Goal: Task Accomplishment & Management: Use online tool/utility

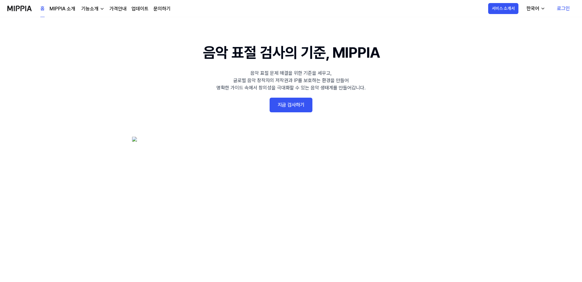
click at [285, 103] on link "지금 검사하기" at bounding box center [291, 105] width 43 height 15
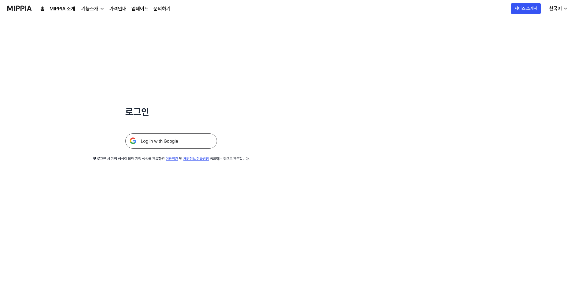
click at [193, 146] on img at bounding box center [171, 141] width 92 height 15
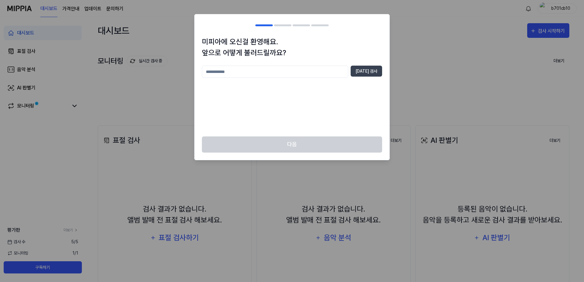
click at [292, 75] on input "text" at bounding box center [275, 72] width 146 height 12
type input "*"
type input "**"
click at [365, 72] on button "중복 검사" at bounding box center [366, 71] width 31 height 11
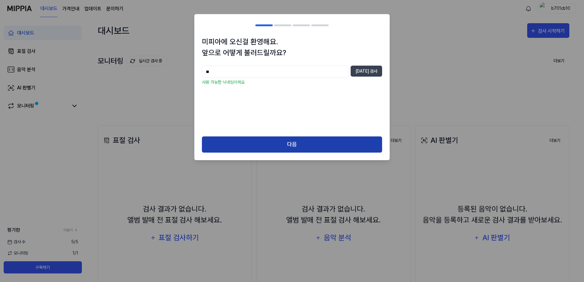
click at [302, 147] on button "다음" at bounding box center [292, 145] width 180 height 16
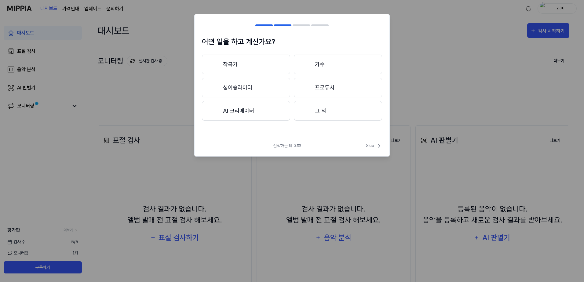
click at [333, 88] on button "프로듀서" at bounding box center [338, 88] width 88 height 20
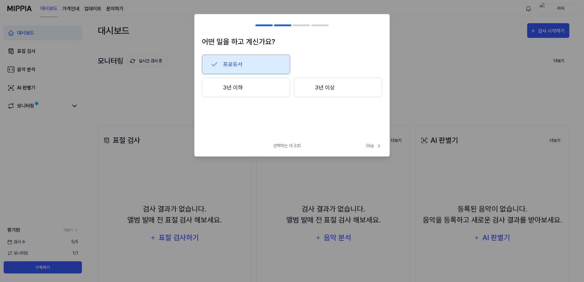
click at [250, 97] on button "3년 이하" at bounding box center [246, 88] width 88 height 20
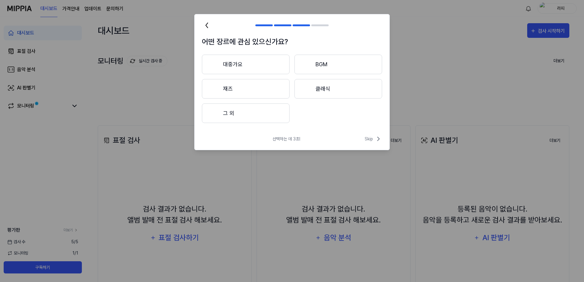
click at [266, 90] on button "재즈" at bounding box center [246, 89] width 88 height 20
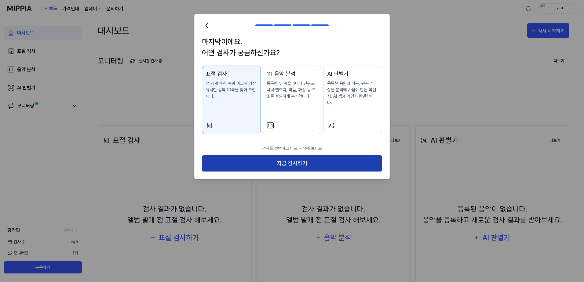
click at [329, 156] on button "지금 검사하기" at bounding box center [292, 164] width 180 height 16
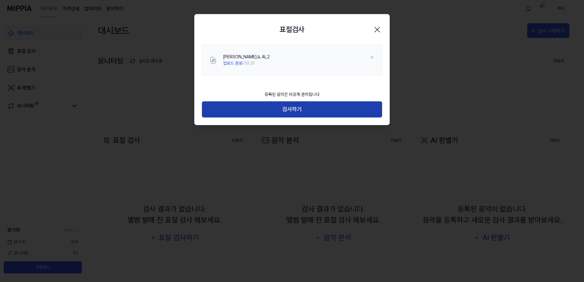
click at [304, 109] on button "검사하기" at bounding box center [292, 109] width 180 height 16
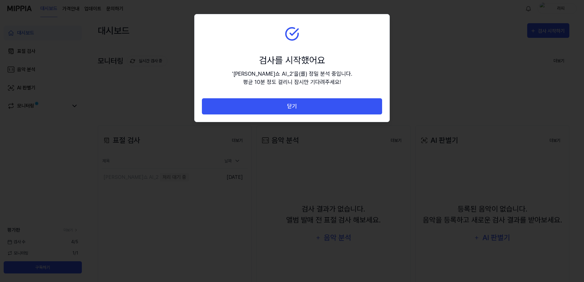
click at [304, 109] on button "닫기" at bounding box center [292, 106] width 180 height 16
